Goal: Navigation & Orientation: Find specific page/section

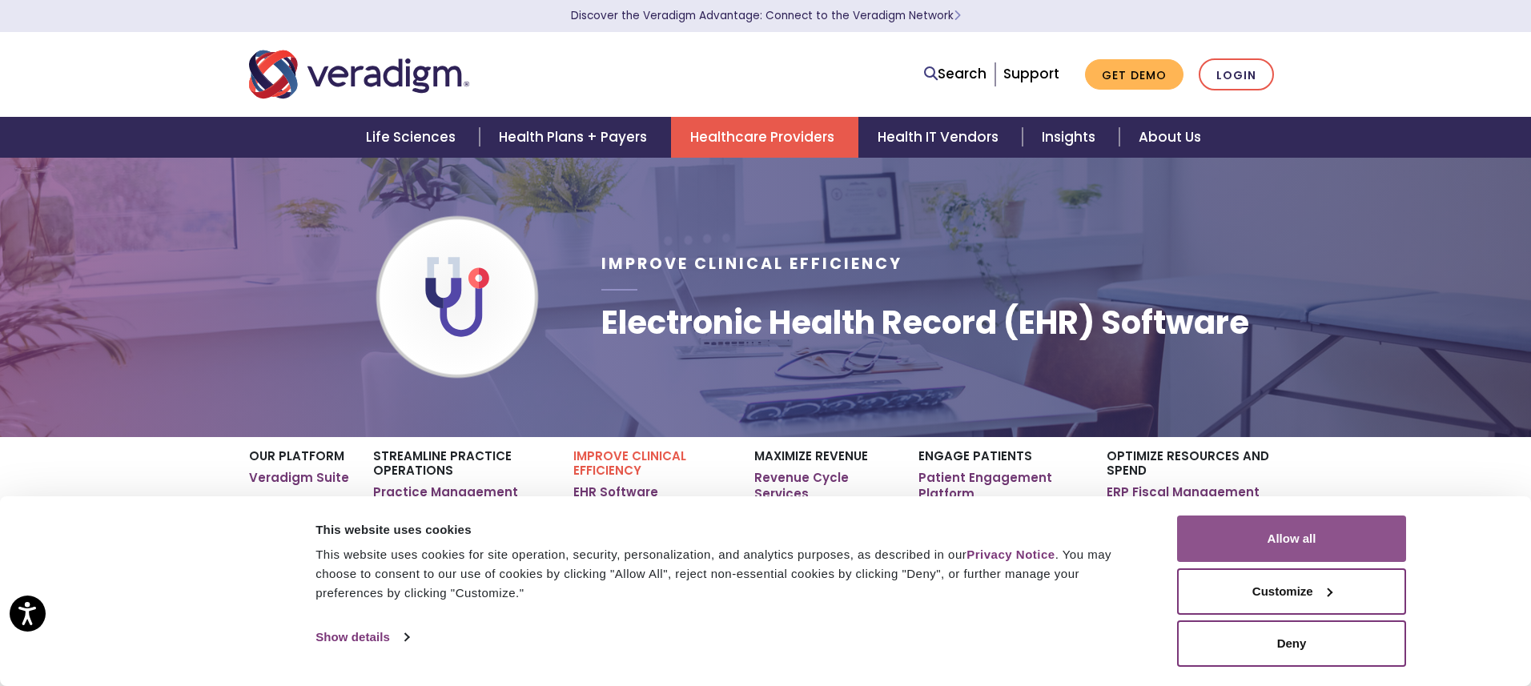
drag, startPoint x: 1307, startPoint y: 540, endPoint x: 1299, endPoint y: 537, distance: 8.4
click at [1307, 540] on button "Allow all" at bounding box center [1291, 539] width 229 height 46
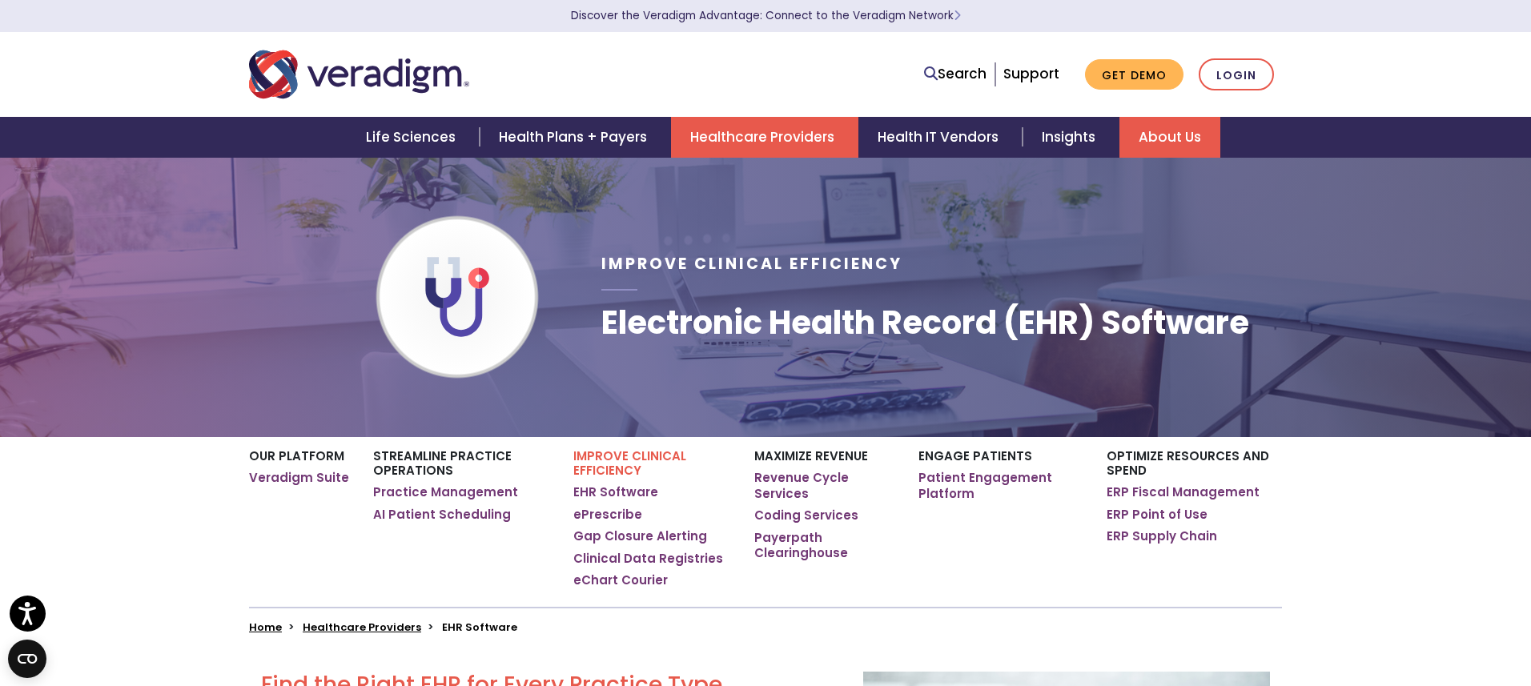
click at [1151, 134] on link "About Us" at bounding box center [1169, 137] width 101 height 41
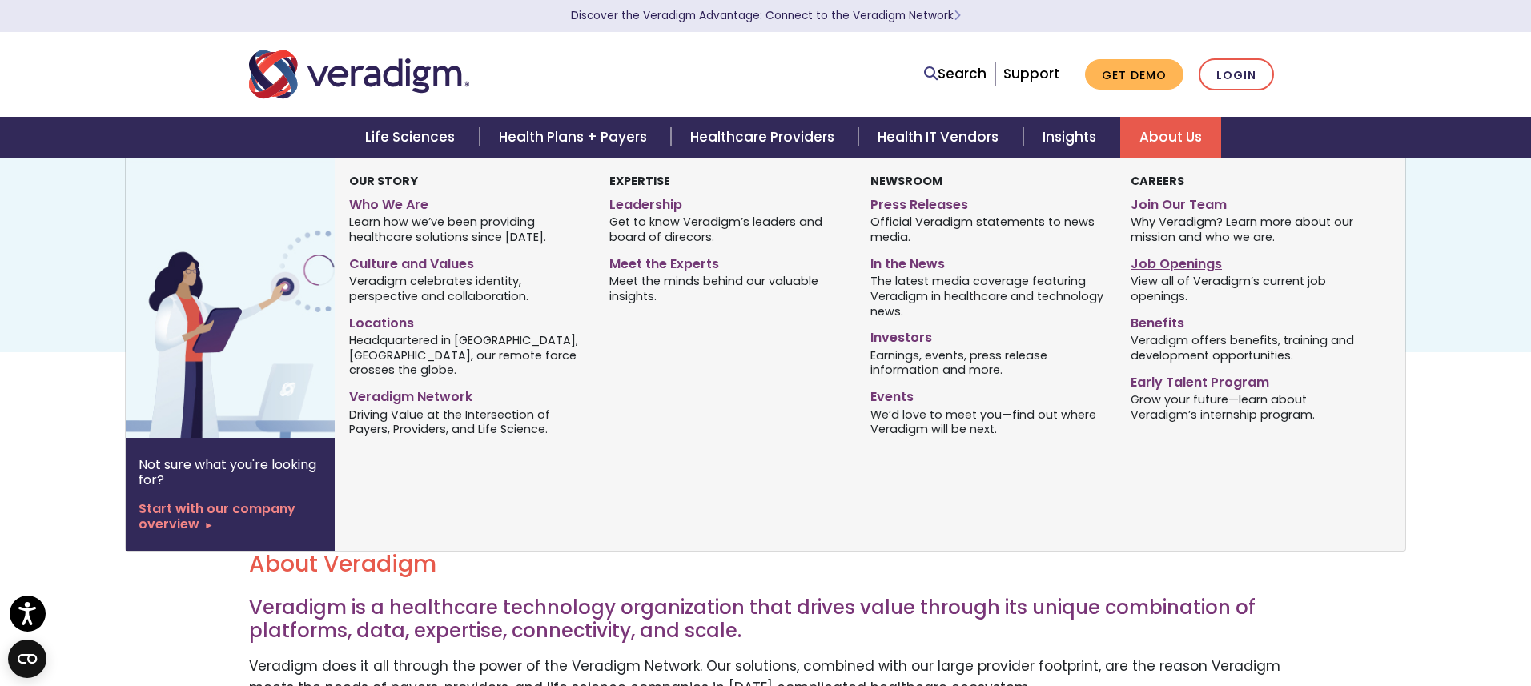
click at [1158, 267] on link "Job Openings" at bounding box center [1248, 261] width 236 height 23
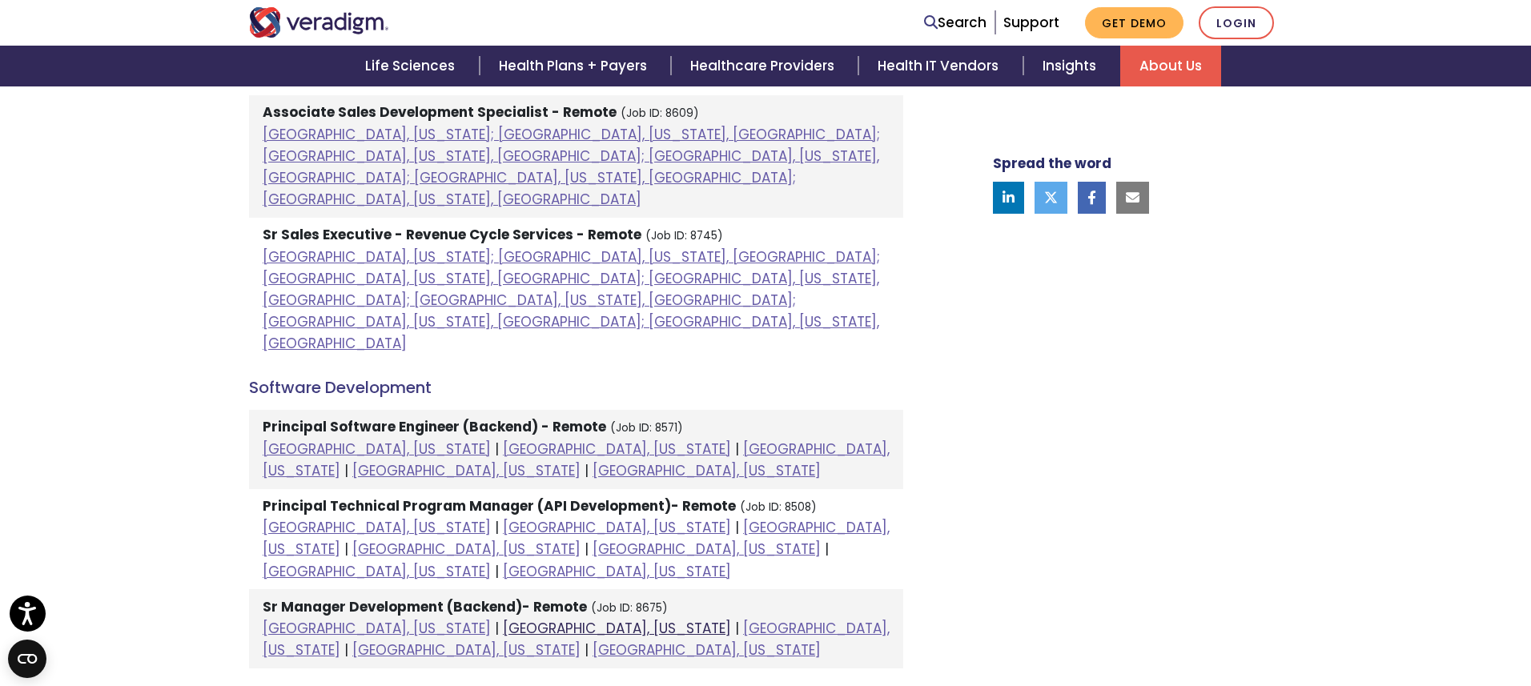
scroll to position [1445, 0]
click at [503, 620] on link "Dallas, Texas" at bounding box center [617, 629] width 228 height 19
